Goal: Entertainment & Leisure: Consume media (video, audio)

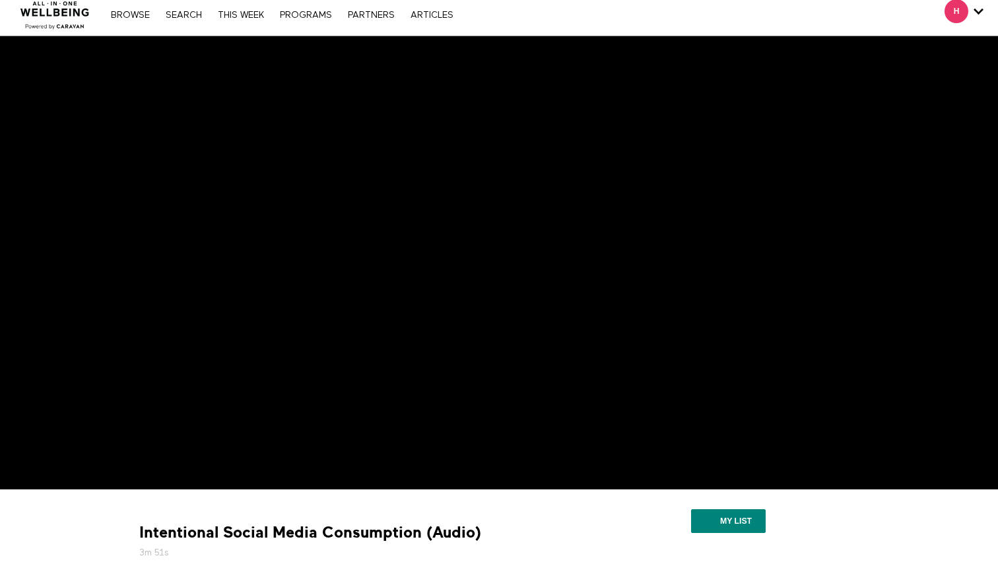
scroll to position [28, 0]
